Goal: Check status: Check status

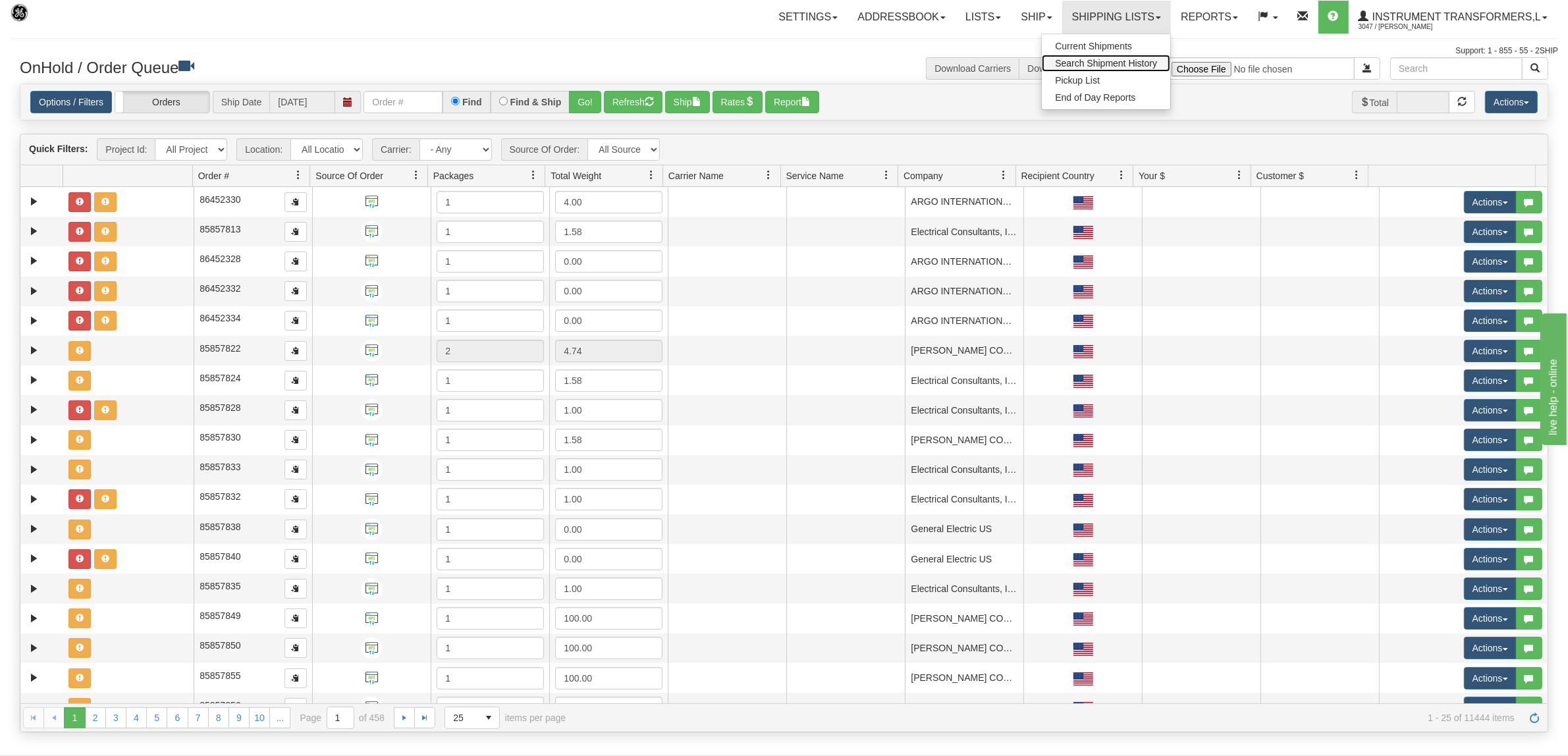
click at [1104, 64] on span "Search Shipment History" at bounding box center [1106, 62] width 102 height 10
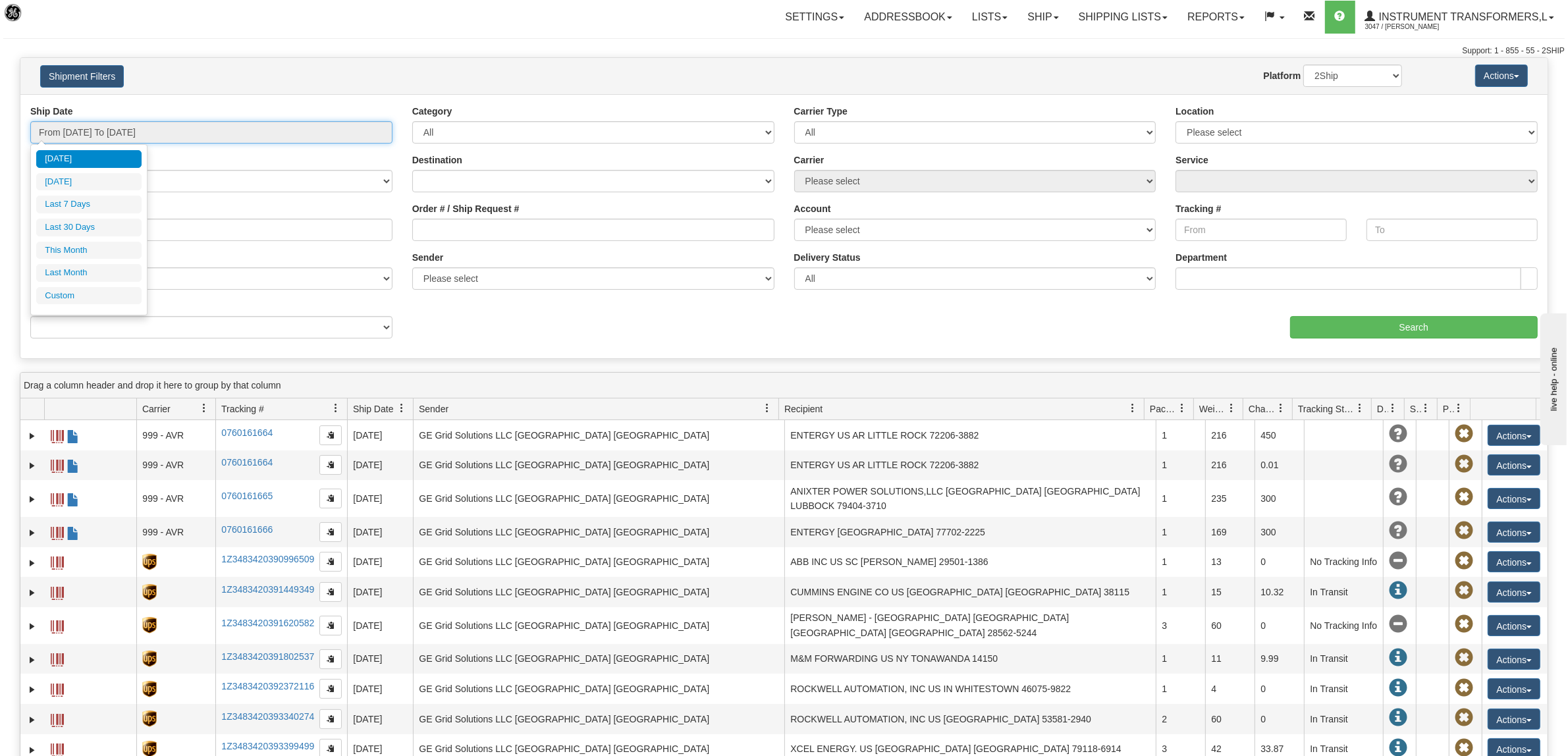
click at [93, 136] on input "From [DATE] To [DATE]" at bounding box center [211, 132] width 362 height 22
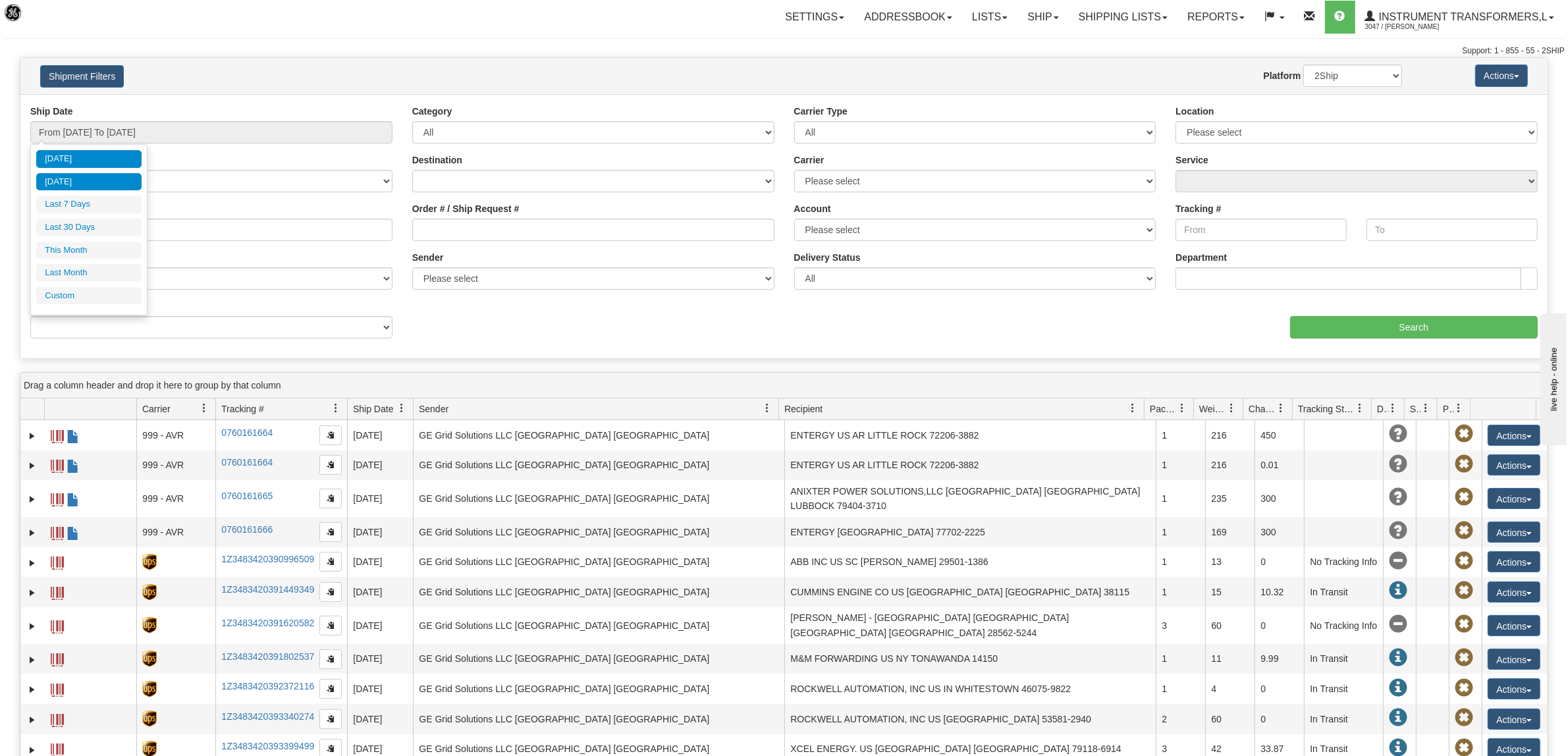
click at [73, 186] on li "[DATE]" at bounding box center [89, 182] width 105 height 18
type input "From [DATE] To [DATE]"
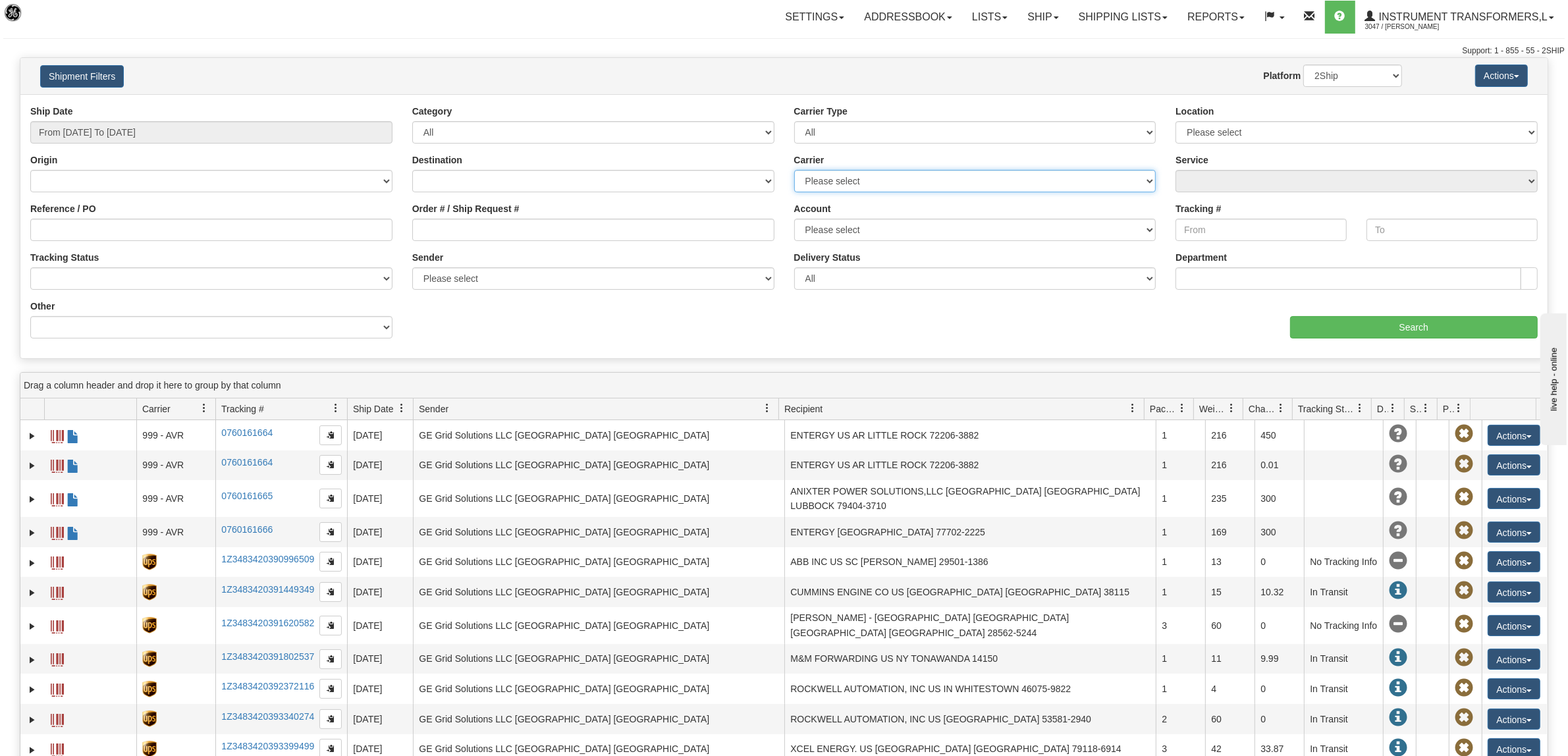
click at [899, 182] on select "Please select DHL FedEx Express® FedEx® LTL My Carrier UPS" at bounding box center [975, 181] width 362 height 22
select select "2"
click at [794, 170] on select "Please select DHL FedEx Express® FedEx® LTL My Carrier UPS" at bounding box center [975, 181] width 362 height 22
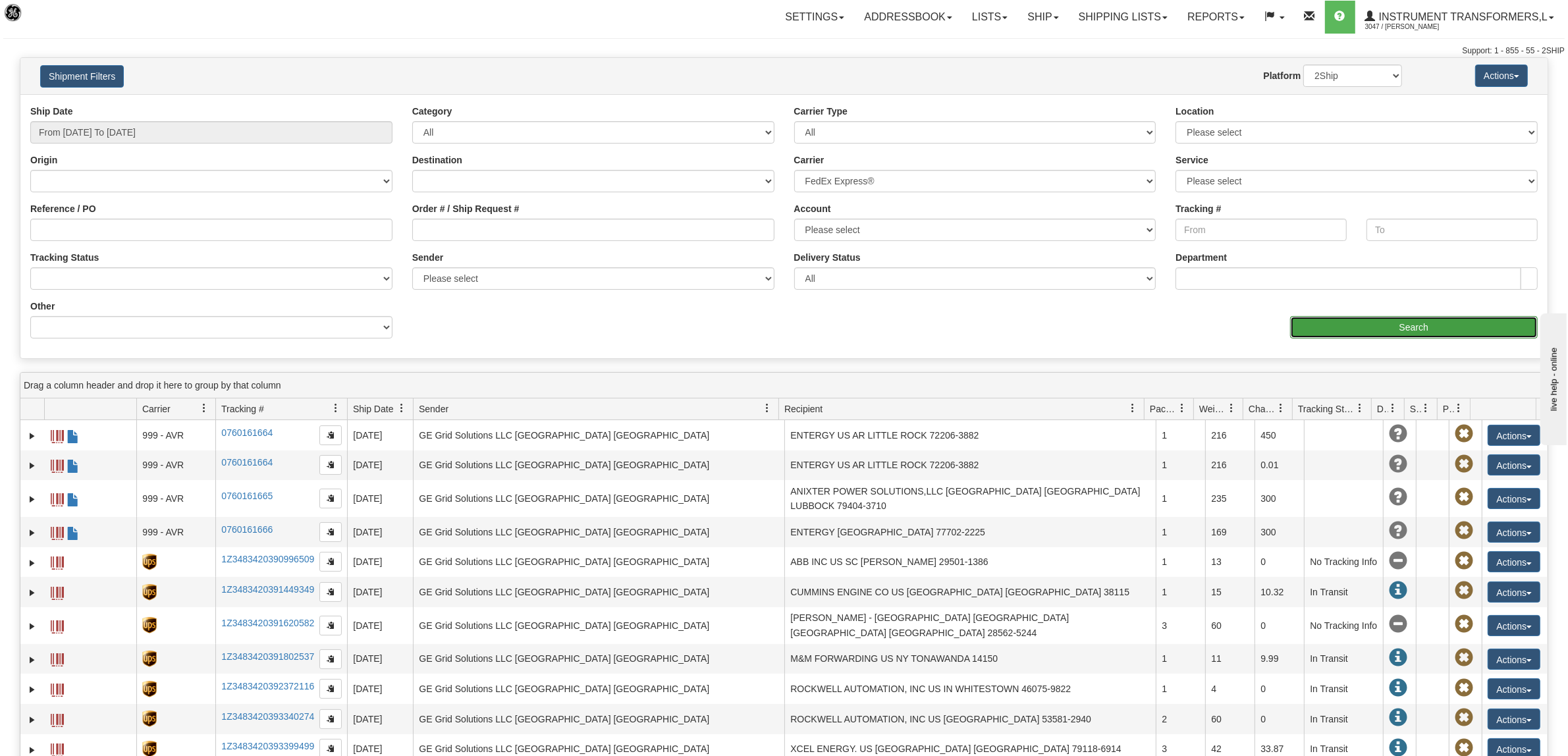
click at [1351, 317] on input "Search" at bounding box center [1414, 327] width 248 height 22
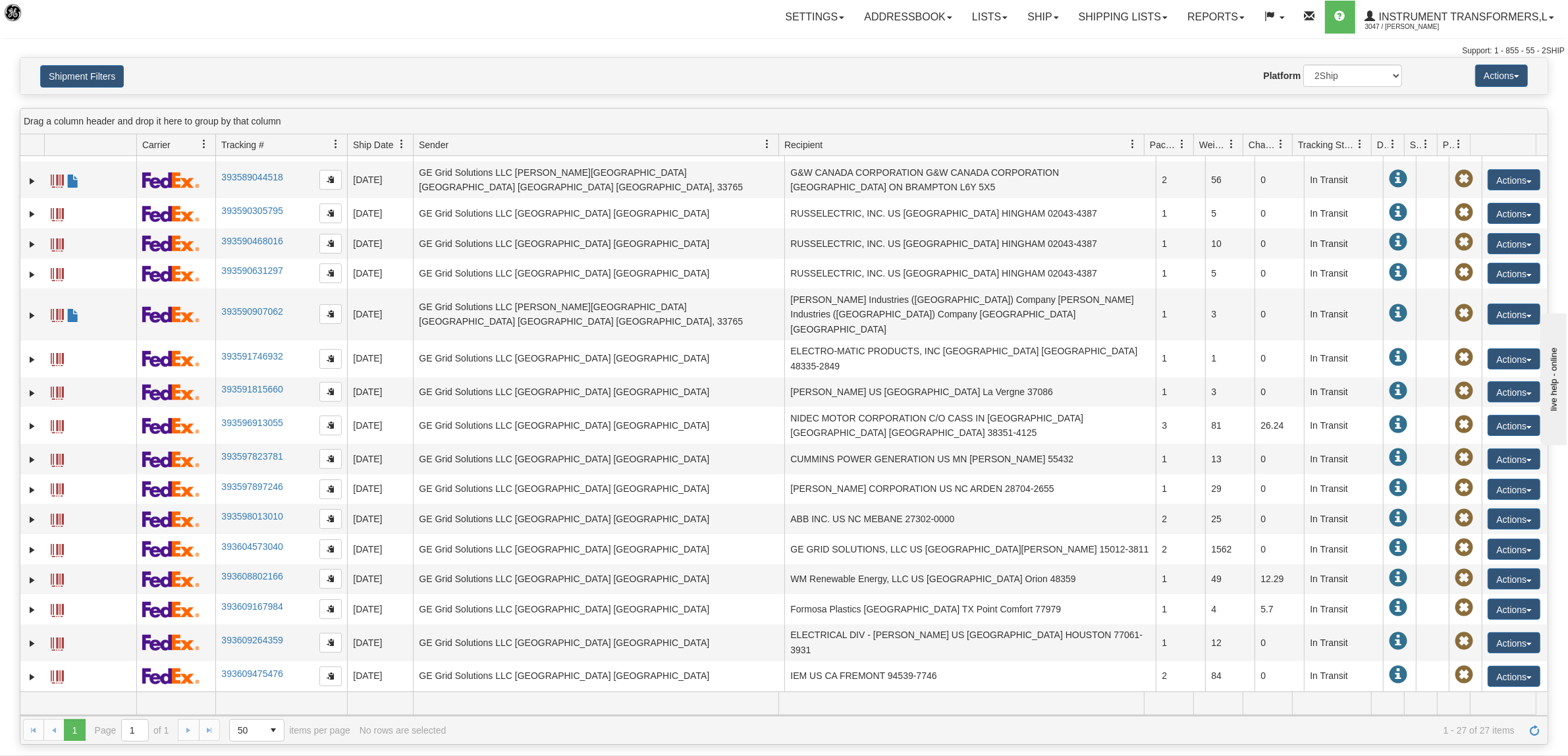
scroll to position [297, 0]
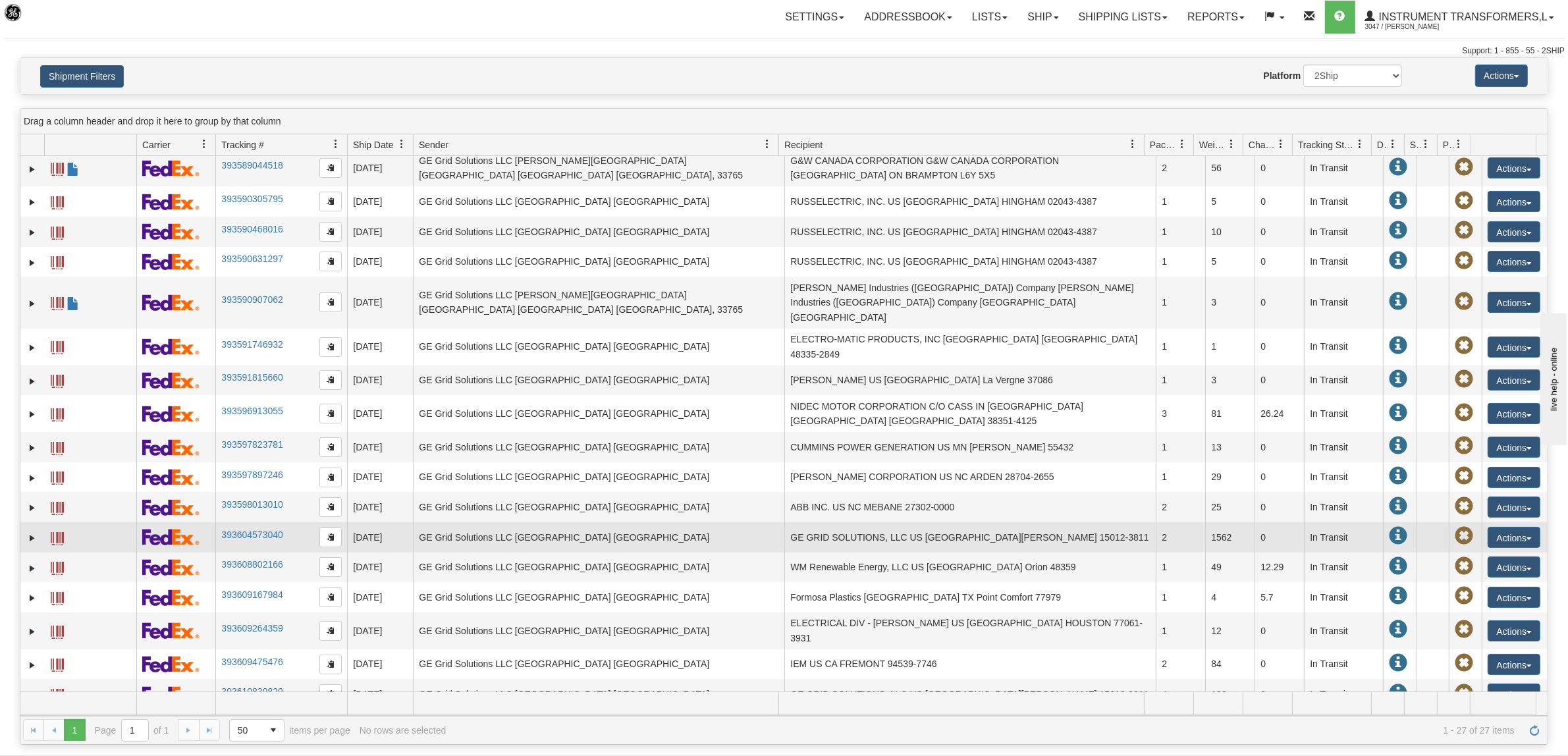
click at [287, 522] on td "393604573040" at bounding box center [280, 537] width 131 height 31
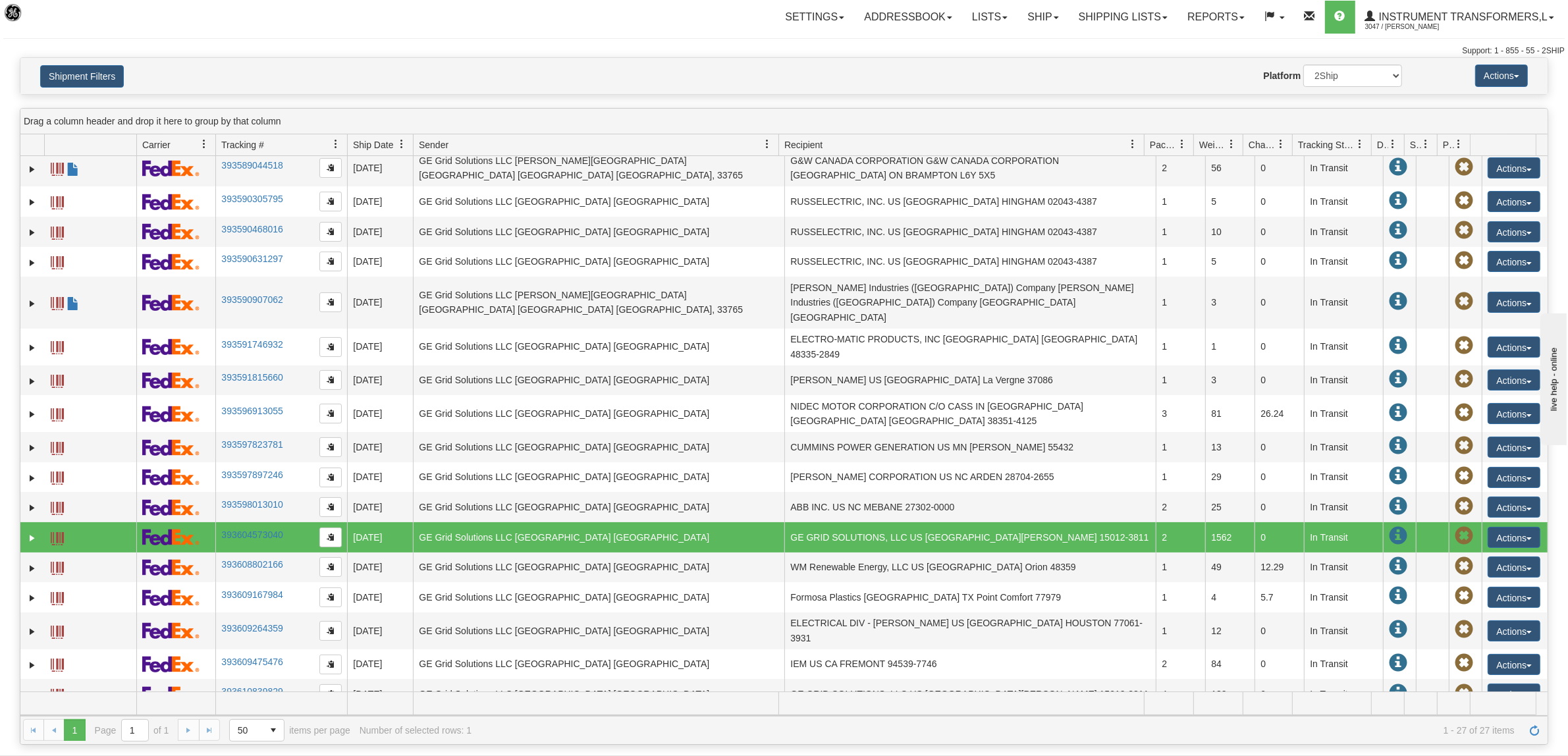
click at [287, 522] on td "393604573040" at bounding box center [280, 537] width 131 height 31
click at [270, 529] on link "393604573040" at bounding box center [252, 534] width 61 height 10
